Goal: Task Accomplishment & Management: Manage account settings

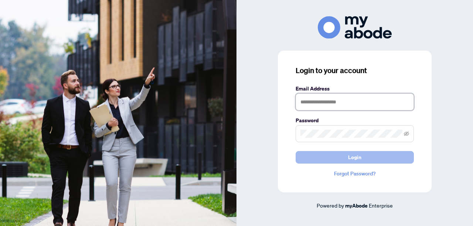
type input "**********"
click at [360, 159] on span "Login" at bounding box center [354, 157] width 13 height 12
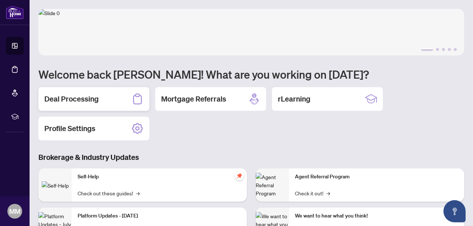
click at [113, 100] on div "Deal Processing" at bounding box center [93, 99] width 111 height 24
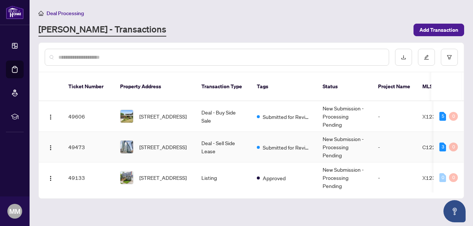
click at [162, 143] on span "[STREET_ADDRESS]" at bounding box center [162, 147] width 47 height 8
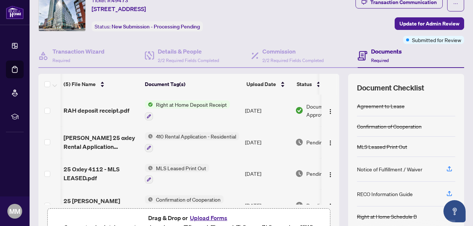
scroll to position [0, 1]
click at [327, 110] on img "button" at bounding box center [330, 112] width 6 height 6
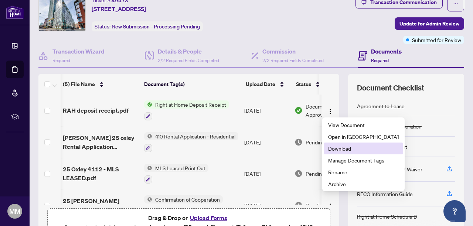
click at [337, 148] on span "Download" at bounding box center [363, 148] width 71 height 8
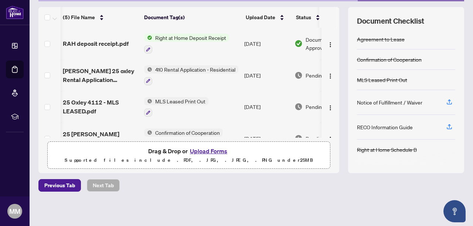
scroll to position [94, 0]
click at [0, 0] on link "Dashboard" at bounding box center [0, 0] width 0 height 0
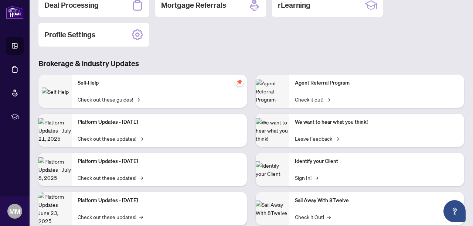
scroll to position [60, 0]
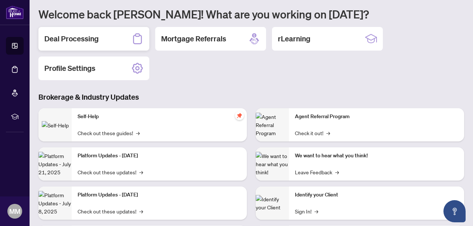
click at [87, 38] on h2 "Deal Processing" at bounding box center [71, 39] width 54 height 10
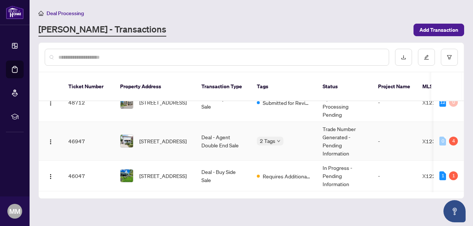
scroll to position [143, 0]
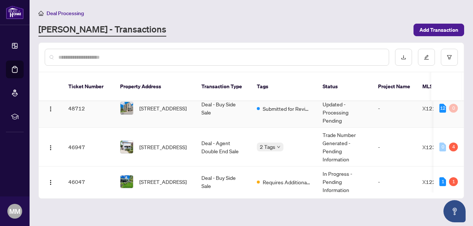
drag, startPoint x: 255, startPoint y: 89, endPoint x: 306, endPoint y: 124, distance: 61.7
click at [305, 124] on div "Ticket Number Property Address Transaction Type Tags Status Project Name MLS # …" at bounding box center [251, 132] width 425 height 120
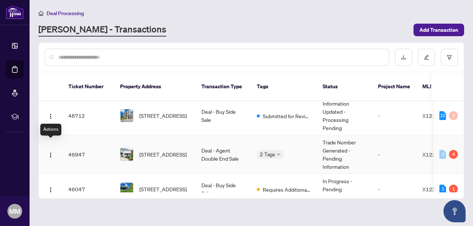
click at [71, 146] on td "46947" at bounding box center [88, 154] width 52 height 39
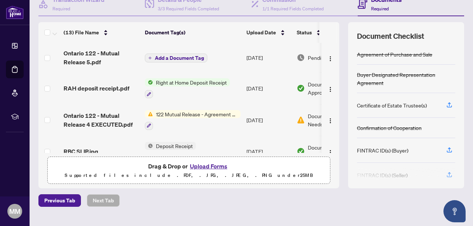
scroll to position [69, 0]
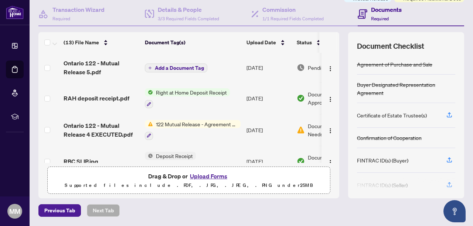
click at [191, 69] on span "Add a Document Tag" at bounding box center [179, 67] width 49 height 5
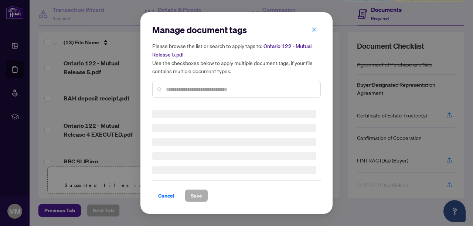
click at [183, 84] on div at bounding box center [236, 89] width 168 height 17
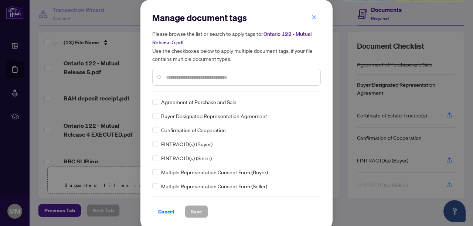
click at [186, 78] on input "text" at bounding box center [240, 77] width 148 height 8
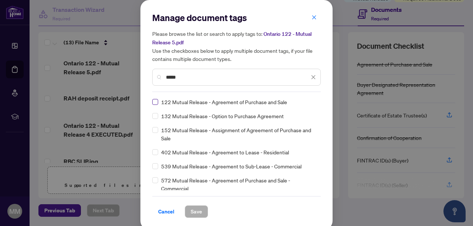
type input "*****"
click at [195, 211] on span "Save" at bounding box center [196, 212] width 11 height 12
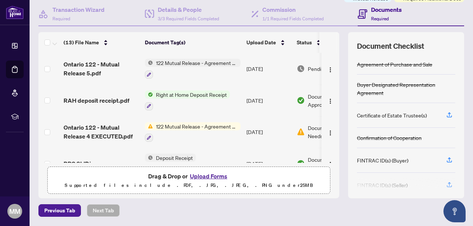
scroll to position [0, 0]
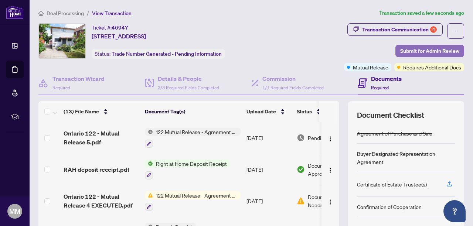
click at [423, 50] on span "Submit for Admin Review" at bounding box center [429, 51] width 59 height 12
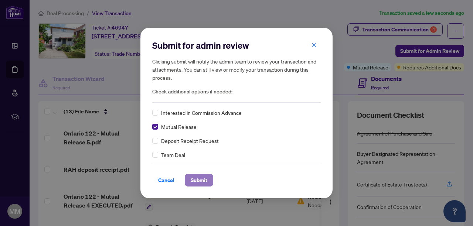
click at [194, 179] on span "Submit" at bounding box center [199, 180] width 17 height 12
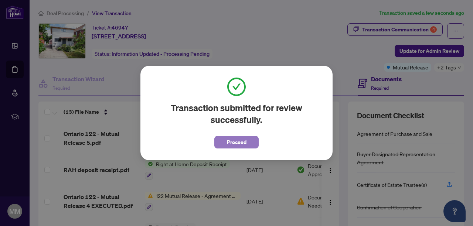
click at [237, 143] on span "Proceed" at bounding box center [237, 142] width 20 height 12
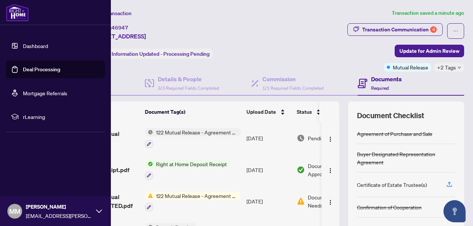
click at [23, 46] on link "Dashboard" at bounding box center [35, 45] width 25 height 7
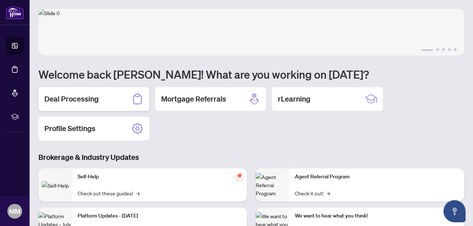
click at [82, 102] on h2 "Deal Processing" at bounding box center [71, 99] width 54 height 10
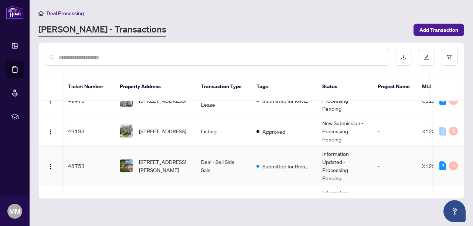
scroll to position [47, 0]
click at [164, 157] on span "[STREET_ADDRESS][PERSON_NAME]" at bounding box center [164, 165] width 50 height 16
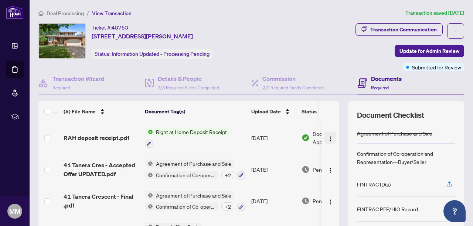
click at [328, 138] on img "button" at bounding box center [330, 139] width 6 height 6
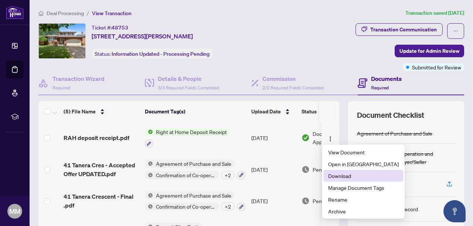
click at [339, 174] on span "Download" at bounding box center [363, 176] width 71 height 8
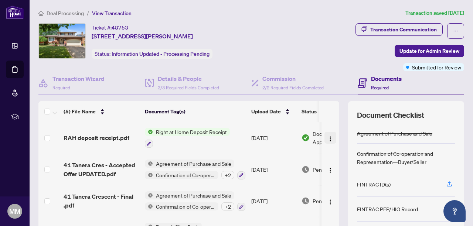
click at [327, 136] on img "button" at bounding box center [330, 139] width 6 height 6
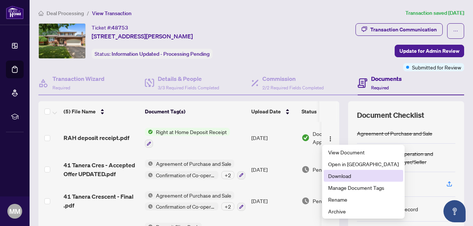
click at [333, 178] on span "Download" at bounding box center [363, 176] width 71 height 8
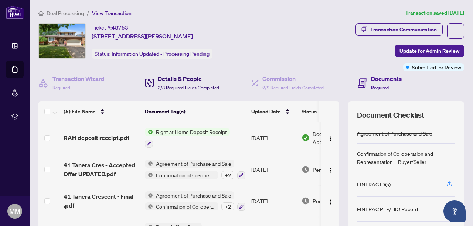
click at [172, 83] on div "Details & People 3/3 Required Fields Completed" at bounding box center [188, 82] width 61 height 17
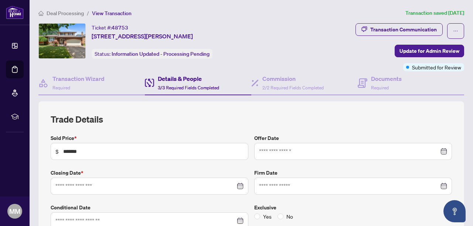
type input "**********"
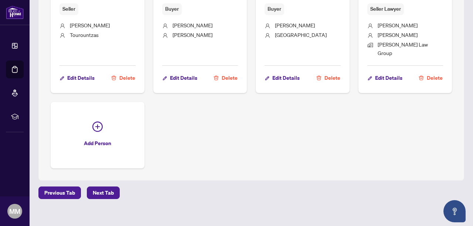
scroll to position [405, 0]
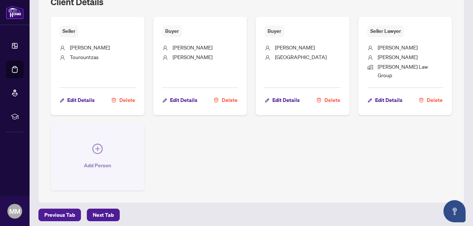
click at [100, 160] on span "Add Person" at bounding box center [97, 166] width 27 height 12
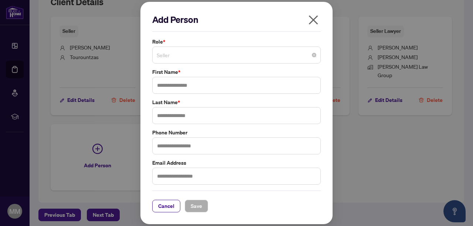
click at [182, 55] on span "Seller" at bounding box center [237, 55] width 160 height 14
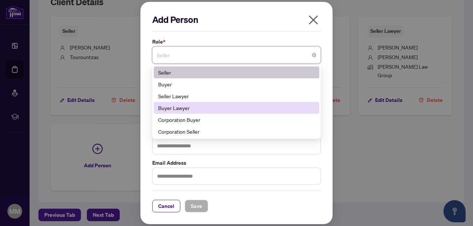
click at [188, 107] on div "Buyer Lawyer" at bounding box center [236, 108] width 157 height 8
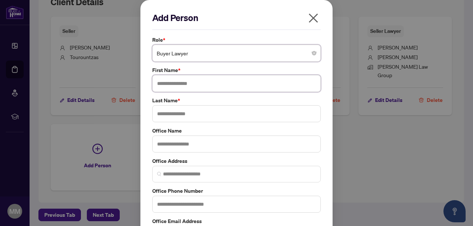
click at [182, 87] on input "text" at bounding box center [236, 83] width 168 height 17
paste input "**********"
type input "**********"
click at [187, 113] on input "text" at bounding box center [236, 113] width 168 height 17
paste input "**********"
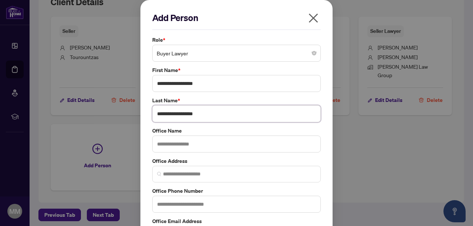
drag, startPoint x: 178, startPoint y: 115, endPoint x: 277, endPoint y: 109, distance: 98.8
click at [277, 112] on input "**********" at bounding box center [236, 113] width 168 height 17
type input "*******"
drag, startPoint x: 181, startPoint y: 85, endPoint x: 126, endPoint y: 86, distance: 54.7
click at [126, 86] on div "**********" at bounding box center [236, 113] width 473 height 226
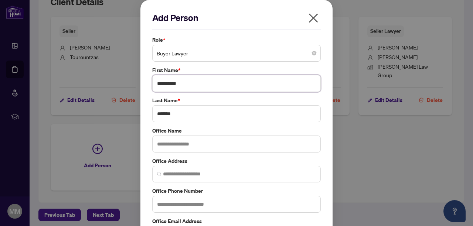
type input "**********"
click at [174, 145] on input "text" at bounding box center [236, 144] width 168 height 17
paste input "**********"
type input "**********"
click at [179, 200] on input "text" at bounding box center [236, 204] width 168 height 17
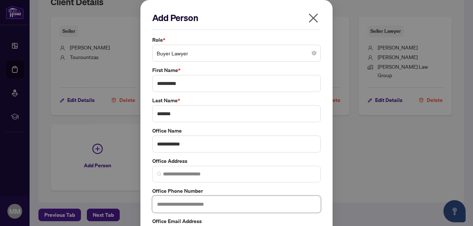
paste input "**********"
type input "**********"
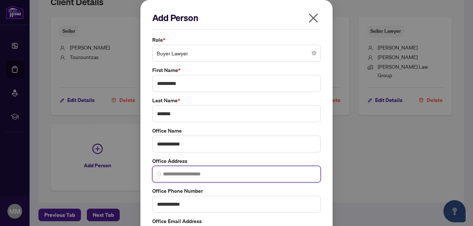
click at [191, 177] on input "search" at bounding box center [239, 174] width 153 height 8
paste input "**********"
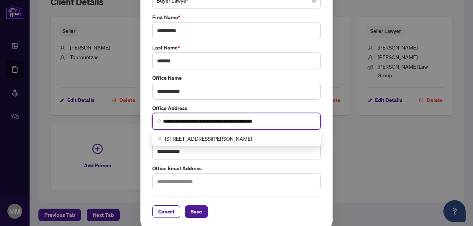
scroll to position [53, 0]
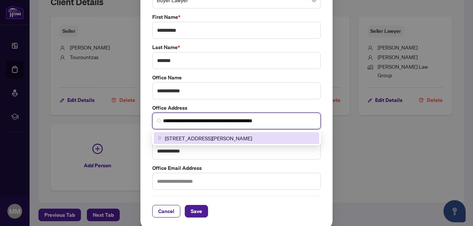
click at [194, 139] on span "[STREET_ADDRESS][PERSON_NAME]" at bounding box center [208, 138] width 87 height 8
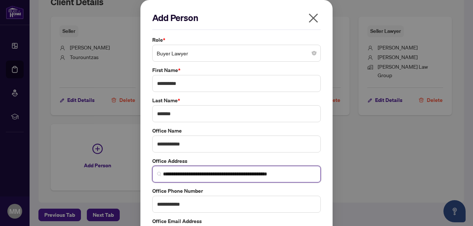
scroll to position [4, 0]
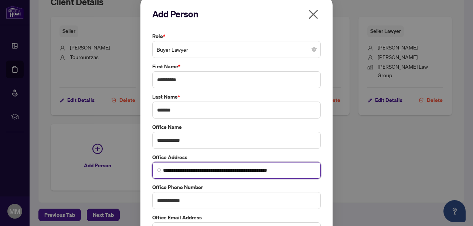
type input "**********"
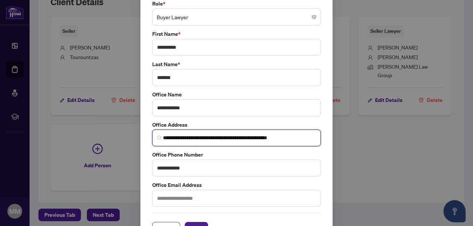
scroll to position [38, 0]
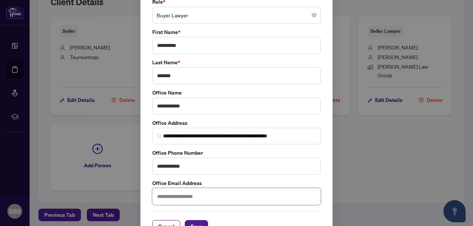
click at [176, 198] on input "text" at bounding box center [236, 196] width 168 height 17
paste input "**********"
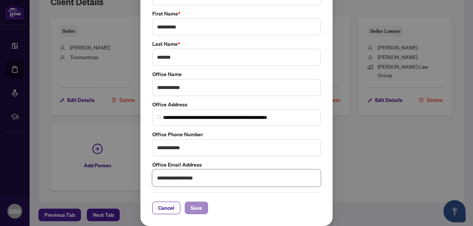
type input "**********"
click at [192, 209] on span "Save" at bounding box center [196, 208] width 11 height 12
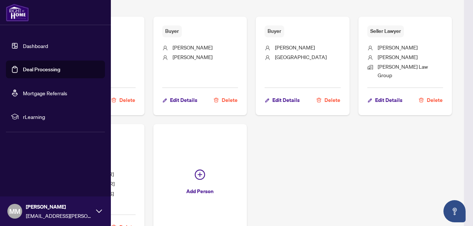
click at [23, 43] on link "Dashboard" at bounding box center [35, 45] width 25 height 7
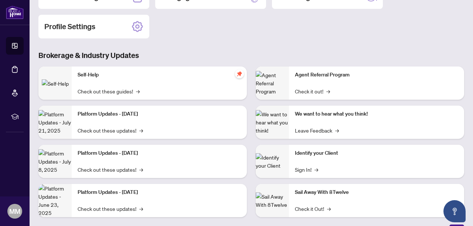
scroll to position [3, 0]
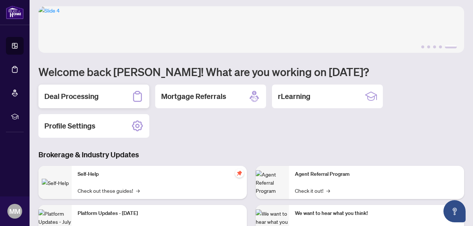
click at [98, 91] on h2 "Deal Processing" at bounding box center [71, 96] width 54 height 10
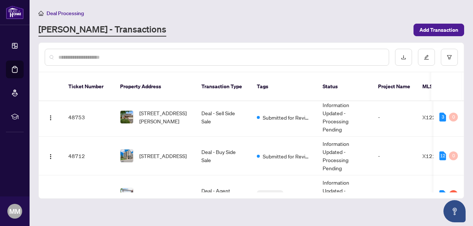
scroll to position [100, 0]
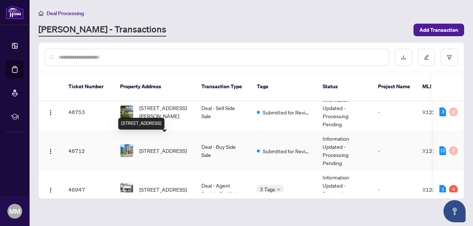
click at [169, 147] on span "[STREET_ADDRESS]" at bounding box center [162, 151] width 47 height 8
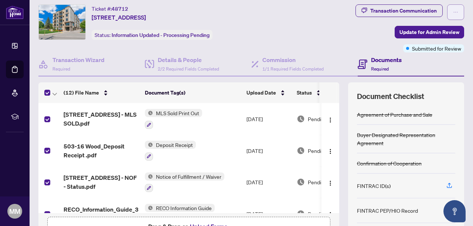
click at [453, 10] on icon "ellipsis" at bounding box center [455, 12] width 5 height 5
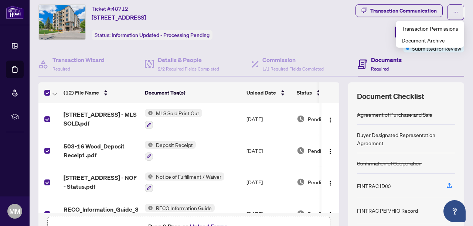
click at [126, 51] on div "Ticket #: 48712 [STREET_ADDRESS] Status: Information Updated - Processing Pendi…" at bounding box center [160, 28] width 247 height 48
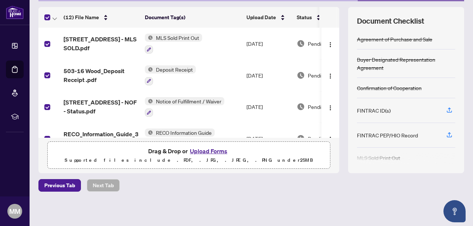
scroll to position [270, 0]
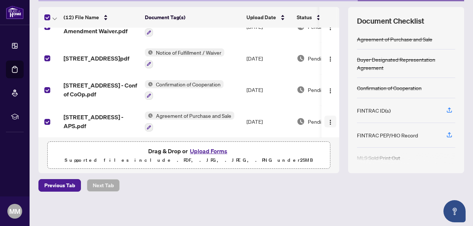
click at [328, 122] on img "button" at bounding box center [330, 122] width 6 height 6
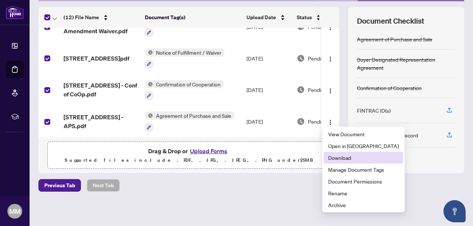
click at [337, 158] on span "Download" at bounding box center [363, 158] width 71 height 8
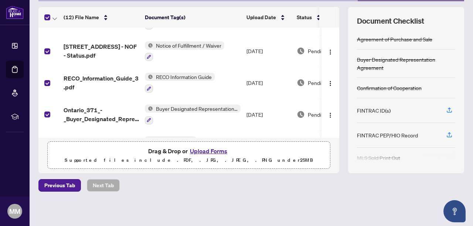
scroll to position [0, 0]
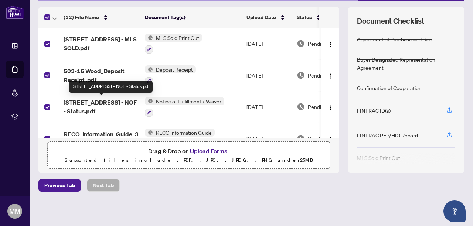
click at [89, 101] on span "[STREET_ADDRESS] - NOF - Status.pdf" at bounding box center [101, 107] width 75 height 18
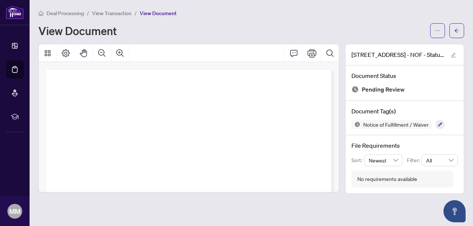
scroll to position [254, 0]
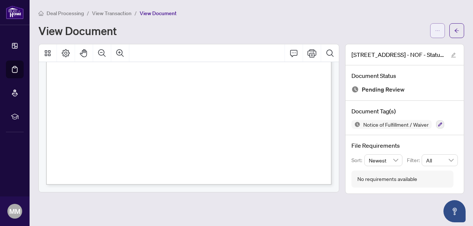
click at [441, 26] on button "button" at bounding box center [437, 30] width 15 height 15
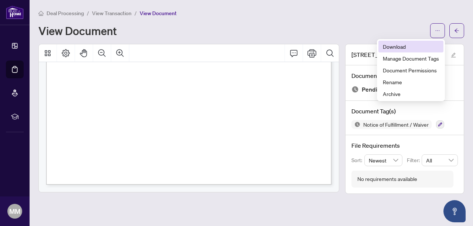
click at [398, 45] on span "Download" at bounding box center [411, 46] width 56 height 8
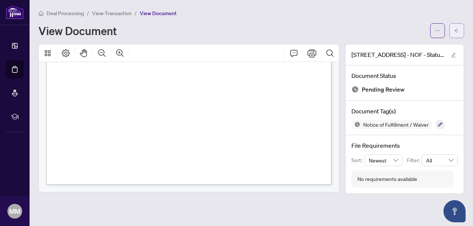
click at [453, 32] on button "button" at bounding box center [456, 30] width 15 height 15
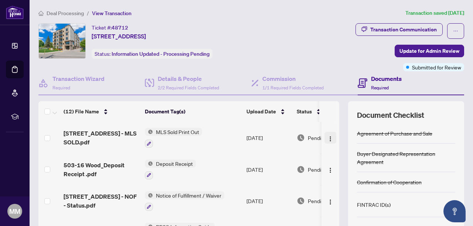
click at [327, 136] on img "button" at bounding box center [330, 139] width 6 height 6
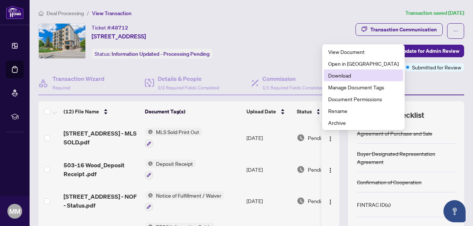
click at [345, 77] on span "Download" at bounding box center [363, 75] width 71 height 8
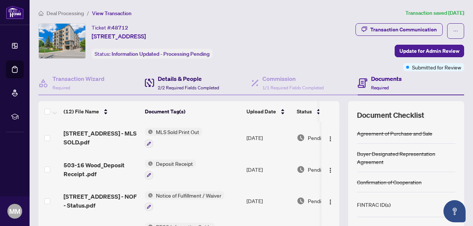
click at [185, 83] on div "Details & People 2/2 Required Fields Completed" at bounding box center [188, 82] width 61 height 17
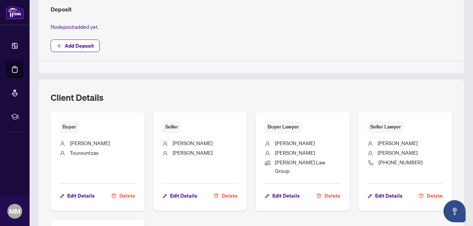
scroll to position [349, 0]
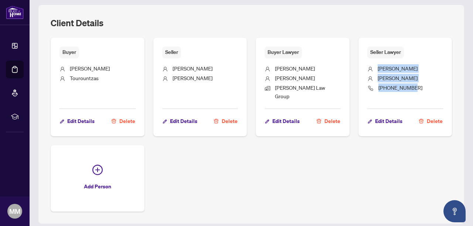
drag, startPoint x: 415, startPoint y: 87, endPoint x: 376, endPoint y: 66, distance: 44.3
click at [376, 66] on ul "[PERSON_NAME] [PHONE_NUMBER]" at bounding box center [405, 80] width 76 height 45
copy ul "[PERSON_NAME] [PHONE_NUMBER]"
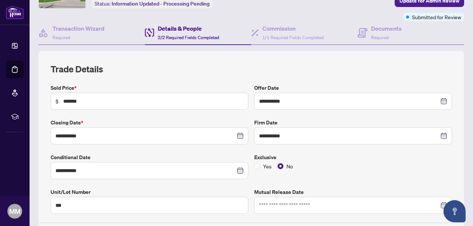
scroll to position [0, 0]
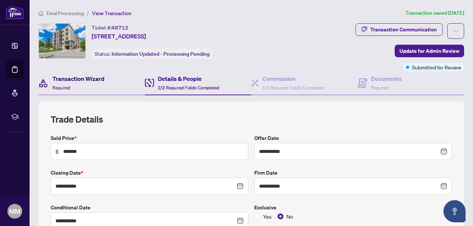
click at [79, 78] on h4 "Transaction Wizard" at bounding box center [78, 78] width 52 height 9
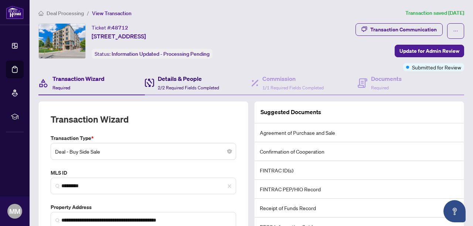
click at [173, 86] on span "2/2 Required Fields Completed" at bounding box center [188, 88] width 61 height 6
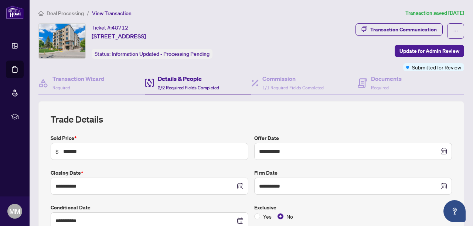
type input "**********"
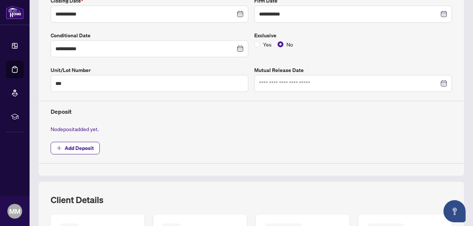
scroll to position [136, 0]
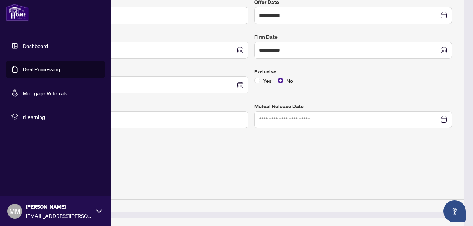
click at [24, 48] on link "Dashboard" at bounding box center [35, 45] width 25 height 7
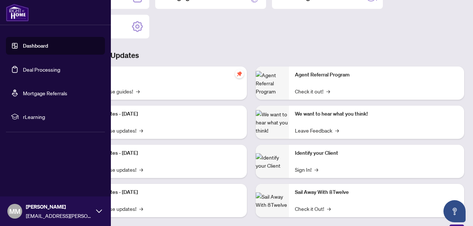
scroll to position [113, 0]
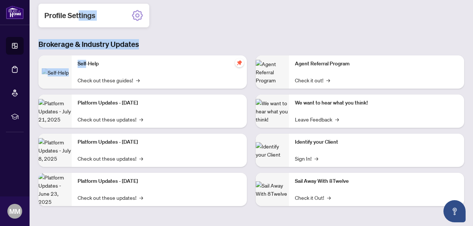
drag, startPoint x: 87, startPoint y: 65, endPoint x: 79, endPoint y: 21, distance: 44.3
click at [79, 21] on div "1 2 3 4 5 Welcome back [PERSON_NAME]! What are you working on [DATE]? Deal Proc…" at bounding box center [250, 56] width 425 height 321
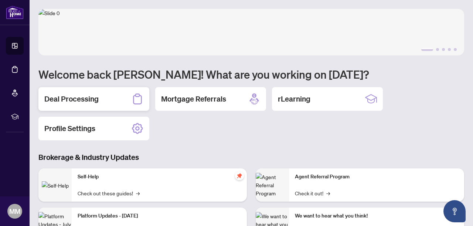
click at [70, 99] on h2 "Deal Processing" at bounding box center [71, 99] width 54 height 10
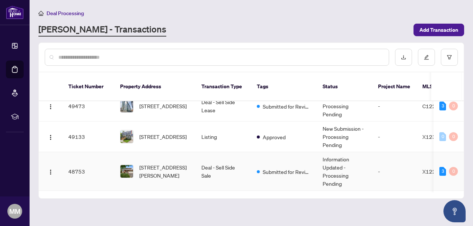
scroll to position [59, 0]
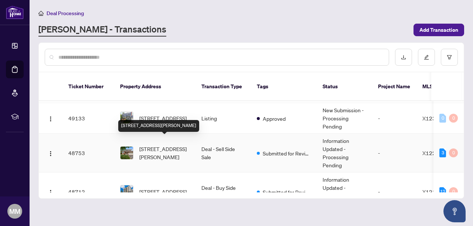
click at [153, 145] on span "[STREET_ADDRESS][PERSON_NAME]" at bounding box center [164, 153] width 50 height 16
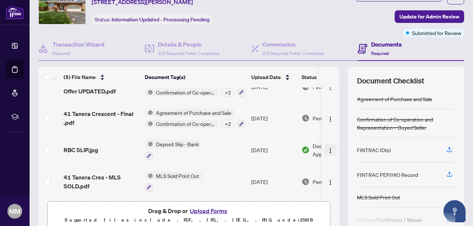
scroll to position [35, 0]
click at [328, 181] on img "button" at bounding box center [330, 182] width 6 height 6
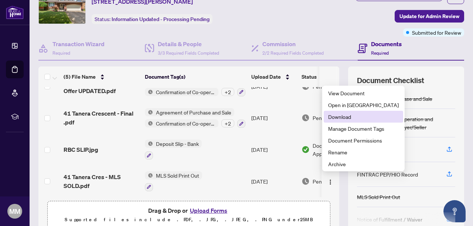
click at [343, 117] on span "Download" at bounding box center [363, 117] width 71 height 8
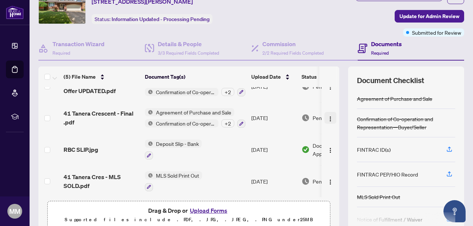
click at [328, 116] on img "button" at bounding box center [330, 119] width 6 height 6
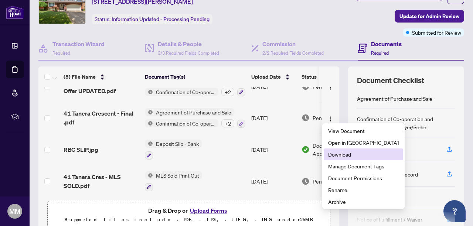
click at [330, 159] on li "Download" at bounding box center [362, 154] width 79 height 12
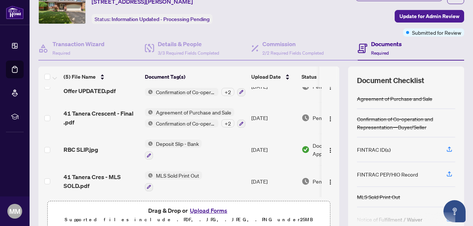
scroll to position [50, 0]
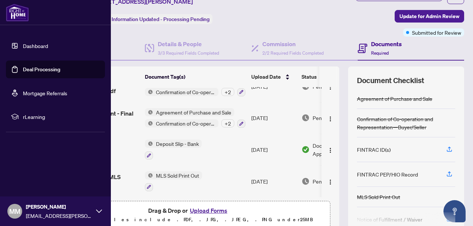
click at [23, 43] on link "Dashboard" at bounding box center [35, 45] width 25 height 7
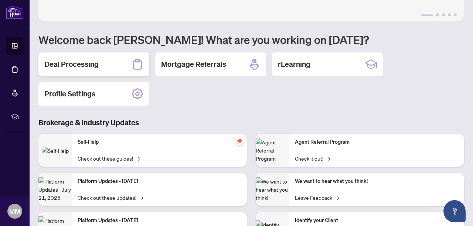
click at [107, 63] on div "Deal Processing" at bounding box center [93, 64] width 111 height 24
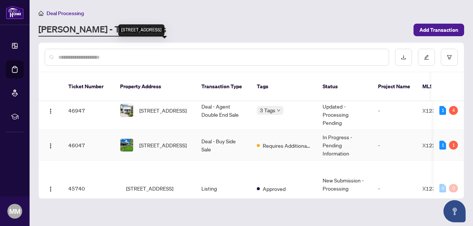
scroll to position [196, 0]
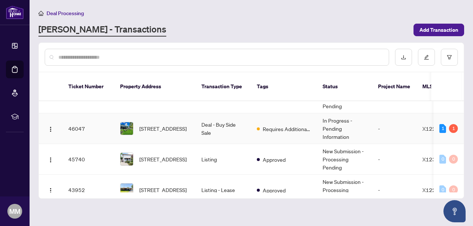
click at [379, 119] on td "-" at bounding box center [394, 128] width 44 height 31
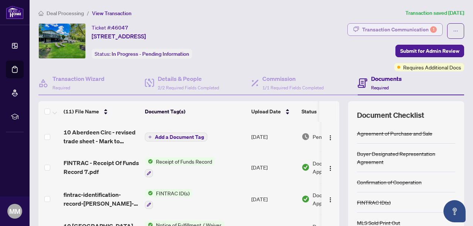
click at [438, 31] on button "Transaction Communication 1" at bounding box center [394, 29] width 95 height 13
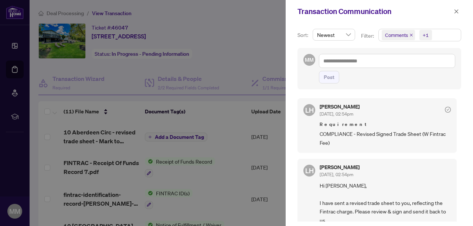
click at [404, 33] on span "Comments" at bounding box center [396, 34] width 23 height 7
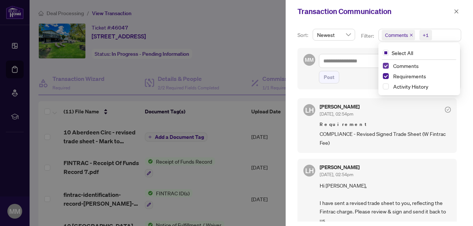
click at [383, 63] on span "Select Comments" at bounding box center [386, 66] width 6 height 6
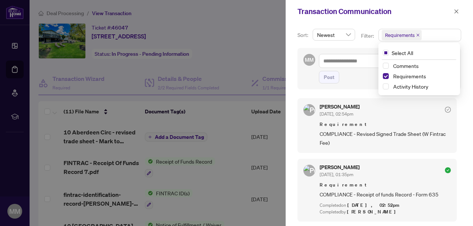
click at [360, 88] on div "MM Post" at bounding box center [379, 68] width 164 height 41
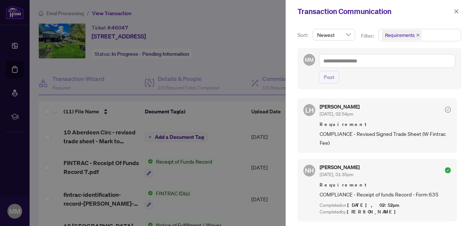
scroll to position [1, 0]
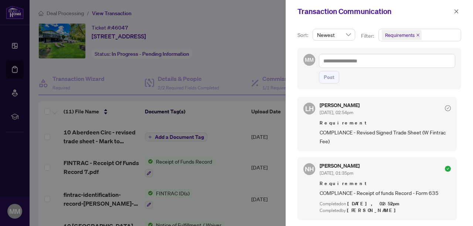
click at [200, 94] on div at bounding box center [236, 113] width 473 height 226
click at [88, 134] on div at bounding box center [236, 113] width 473 height 226
click at [455, 10] on icon "close" at bounding box center [456, 11] width 4 height 4
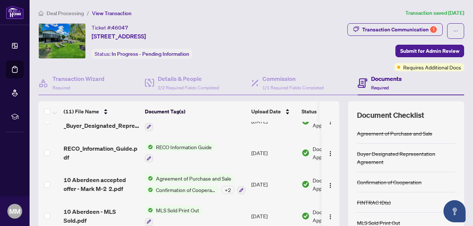
scroll to position [0, 0]
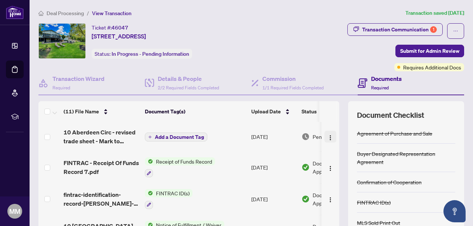
click at [331, 137] on button "button" at bounding box center [330, 137] width 12 height 12
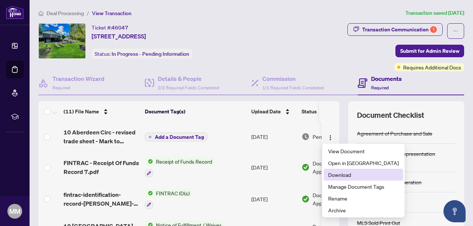
click at [338, 177] on span "Download" at bounding box center [363, 175] width 71 height 8
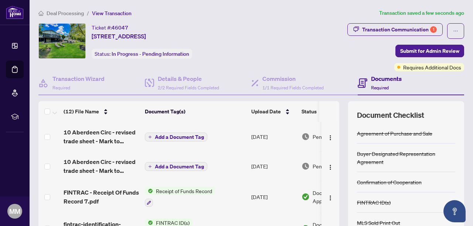
click at [183, 136] on span "Add a Document Tag" at bounding box center [179, 136] width 49 height 5
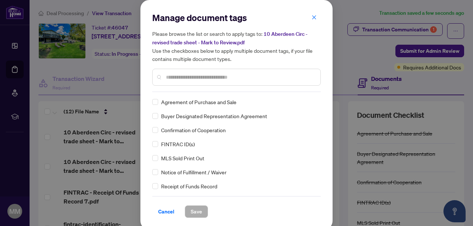
click at [188, 76] on input "text" at bounding box center [240, 77] width 148 height 8
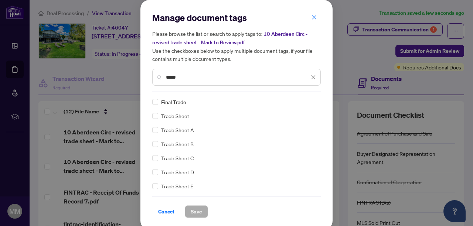
type input "*****"
click at [196, 210] on span "Save" at bounding box center [196, 212] width 11 height 12
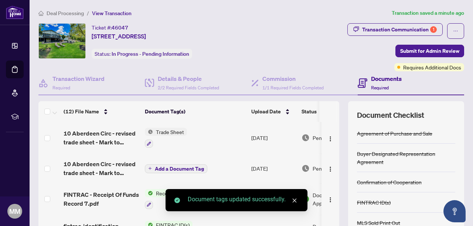
drag, startPoint x: 421, startPoint y: 51, endPoint x: 315, endPoint y: 48, distance: 106.0
click at [315, 48] on div "Transaction Communication 1 Submit for Admin Review Requires Additional Docs" at bounding box center [367, 47] width 193 height 48
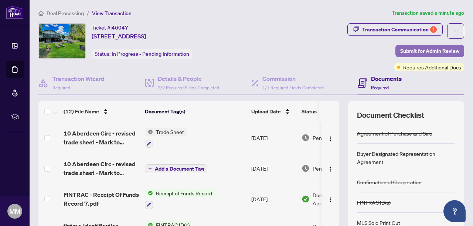
click at [424, 54] on span "Submit for Admin Review" at bounding box center [429, 51] width 59 height 12
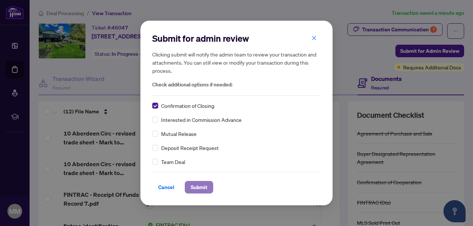
click at [201, 185] on span "Submit" at bounding box center [199, 187] width 17 height 12
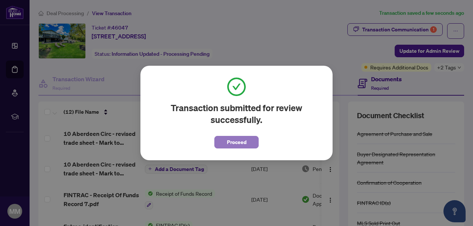
click at [230, 141] on span "Proceed" at bounding box center [237, 142] width 20 height 12
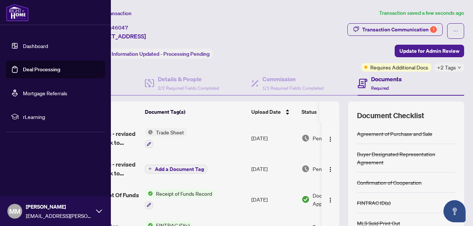
click at [23, 48] on link "Dashboard" at bounding box center [35, 45] width 25 height 7
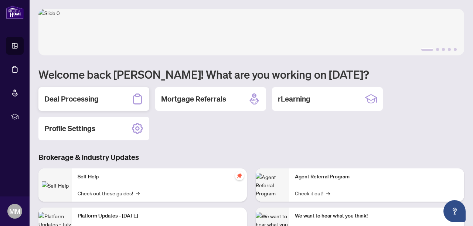
click at [79, 96] on h2 "Deal Processing" at bounding box center [71, 99] width 54 height 10
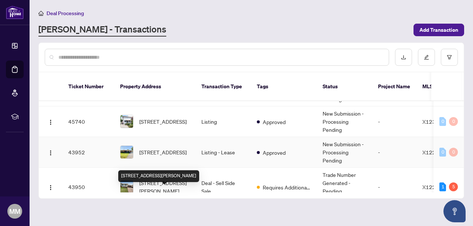
scroll to position [260, 0]
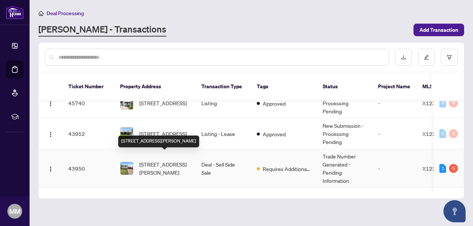
click at [158, 160] on span "[STREET_ADDRESS][PERSON_NAME]" at bounding box center [164, 168] width 50 height 16
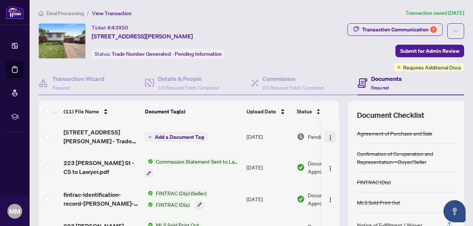
click at [328, 133] on span "button" at bounding box center [330, 137] width 6 height 8
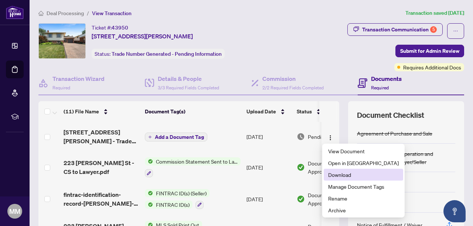
click at [342, 176] on span "Download" at bounding box center [363, 175] width 71 height 8
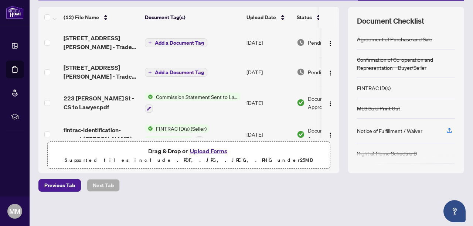
click at [186, 41] on span "Add a Document Tag" at bounding box center [179, 42] width 49 height 5
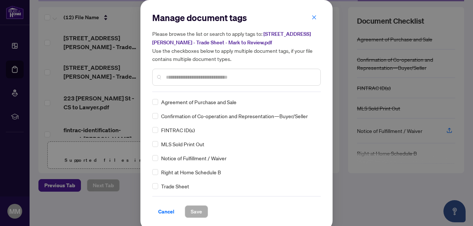
click at [181, 78] on input "text" at bounding box center [240, 77] width 148 height 8
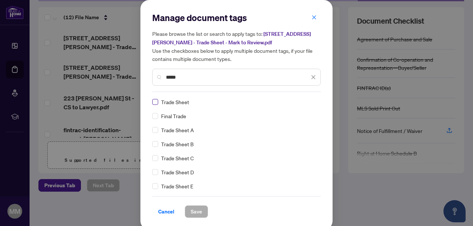
type input "*****"
click at [201, 212] on span "Save" at bounding box center [196, 212] width 11 height 12
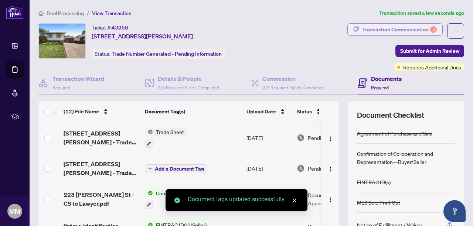
click at [396, 32] on div "Transaction Communication 5" at bounding box center [399, 30] width 75 height 12
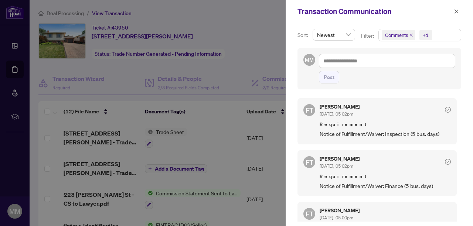
click at [411, 35] on icon "close" at bounding box center [411, 35] width 3 height 3
click at [227, 106] on div at bounding box center [236, 113] width 473 height 226
click at [455, 13] on icon "close" at bounding box center [455, 11] width 5 height 5
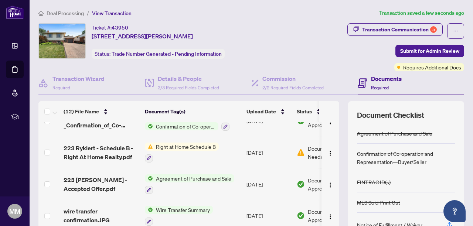
scroll to position [257, 0]
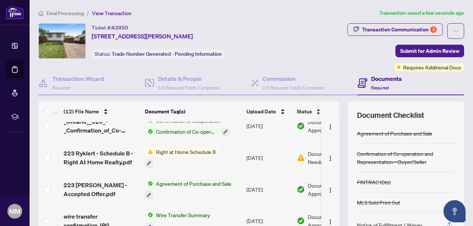
click at [311, 158] on span "Document Needs Work" at bounding box center [327, 158] width 38 height 16
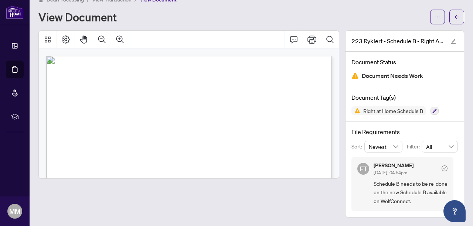
drag, startPoint x: 453, startPoint y: 17, endPoint x: 418, endPoint y: 82, distance: 73.9
click at [418, 82] on div "Deal Processing / View Transaction / View Document View Document 223 Ryklert - …" at bounding box center [250, 106] width 425 height 222
drag, startPoint x: 136, startPoint y: 118, endPoint x: 89, endPoint y: 118, distance: 46.2
click at [89, 118] on span "[PERSON_NAME]" at bounding box center [114, 118] width 51 height 7
drag, startPoint x: 250, startPoint y: 117, endPoint x: 202, endPoint y: 117, distance: 47.3
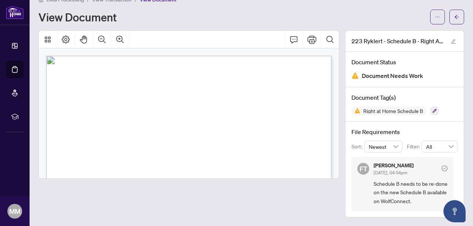
click at [140, 117] on span "[PERSON_NAME]" at bounding box center [114, 118] width 51 height 7
drag, startPoint x: 201, startPoint y: 116, endPoint x: 240, endPoint y: 116, distance: 39.1
click at [140, 116] on span "[PERSON_NAME]" at bounding box center [114, 118] width 51 height 7
drag, startPoint x: 247, startPoint y: 116, endPoint x: 223, endPoint y: 117, distance: 24.0
click at [140, 117] on span "[PERSON_NAME]" at bounding box center [114, 118] width 51 height 7
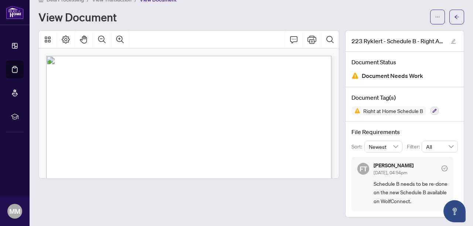
drag, startPoint x: 248, startPoint y: 119, endPoint x: 195, endPoint y: 137, distance: 56.5
click at [195, 56] on p "Schedule B Form 105 for use in the Province of Ontario Agreement of Purchase an…" at bounding box center [226, 56] width 360 height 0
click at [195, 137] on span "[STREET_ADDRESS][PERSON_NAME]" at bounding box center [194, 137] width 121 height 7
drag, startPoint x: 194, startPoint y: 126, endPoint x: 114, endPoint y: 127, distance: 80.1
click at [114, 127] on span "[PERSON_NAME]" at bounding box center [134, 127] width 40 height 6
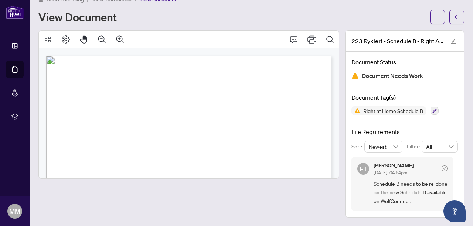
drag, startPoint x: 134, startPoint y: 137, endPoint x: 305, endPoint y: 137, distance: 170.6
click at [254, 137] on span "[STREET_ADDRESS][PERSON_NAME]" at bounding box center [194, 137] width 121 height 7
click at [254, 138] on span "[STREET_ADDRESS][PERSON_NAME]" at bounding box center [194, 137] width 121 height 7
drag, startPoint x: 276, startPoint y: 138, endPoint x: 317, endPoint y: 138, distance: 41.0
click at [254, 138] on span "[STREET_ADDRESS][PERSON_NAME]" at bounding box center [194, 137] width 121 height 7
